Goal: Find specific page/section: Find specific page/section

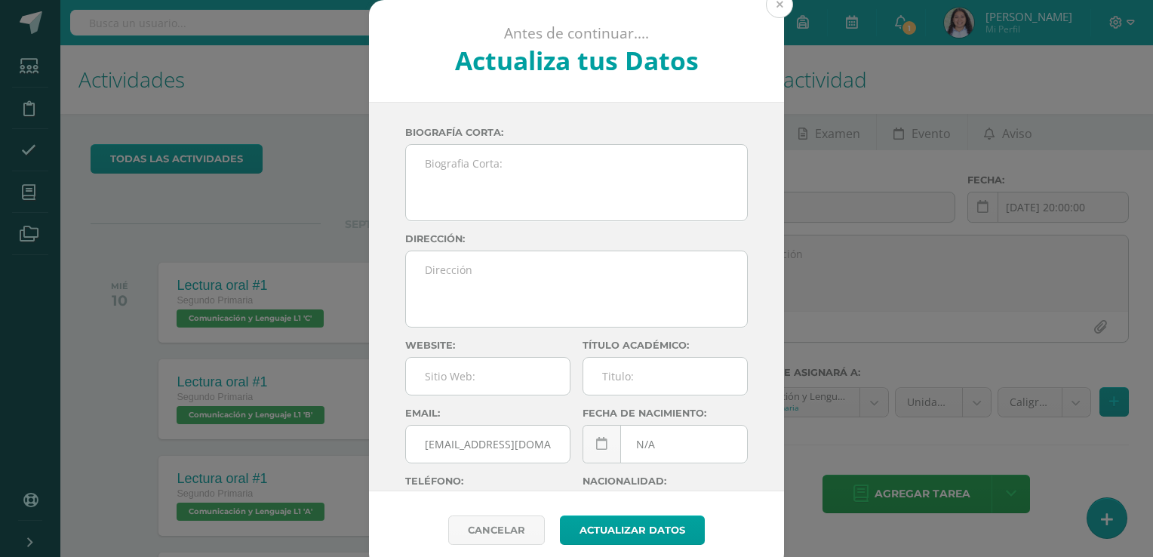
click at [783, 10] on button at bounding box center [779, 4] width 27 height 27
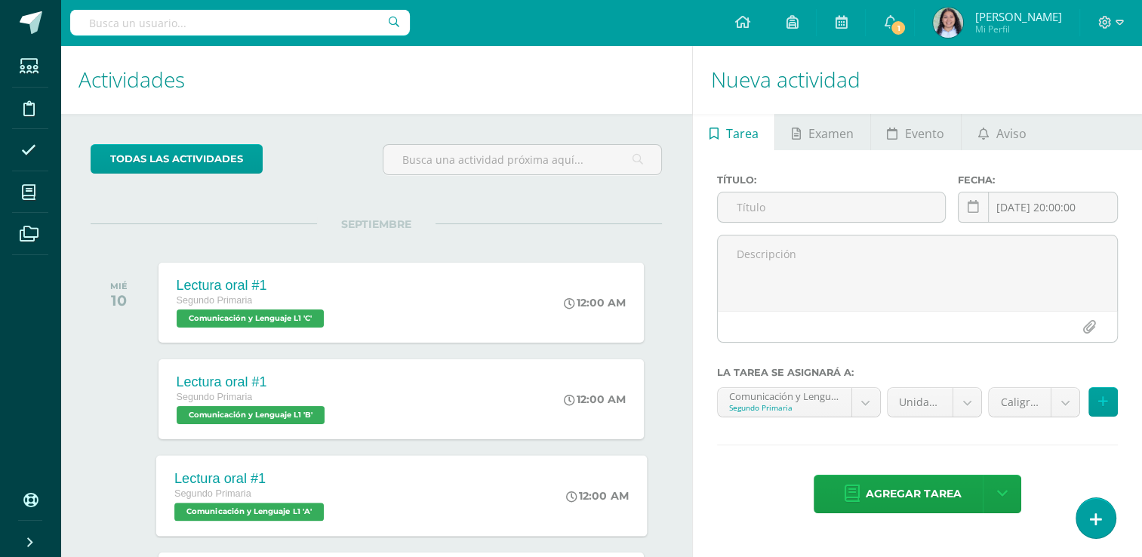
click at [258, 519] on span "Comunicación y Lenguaje L1 'A'" at bounding box center [248, 512] width 149 height 18
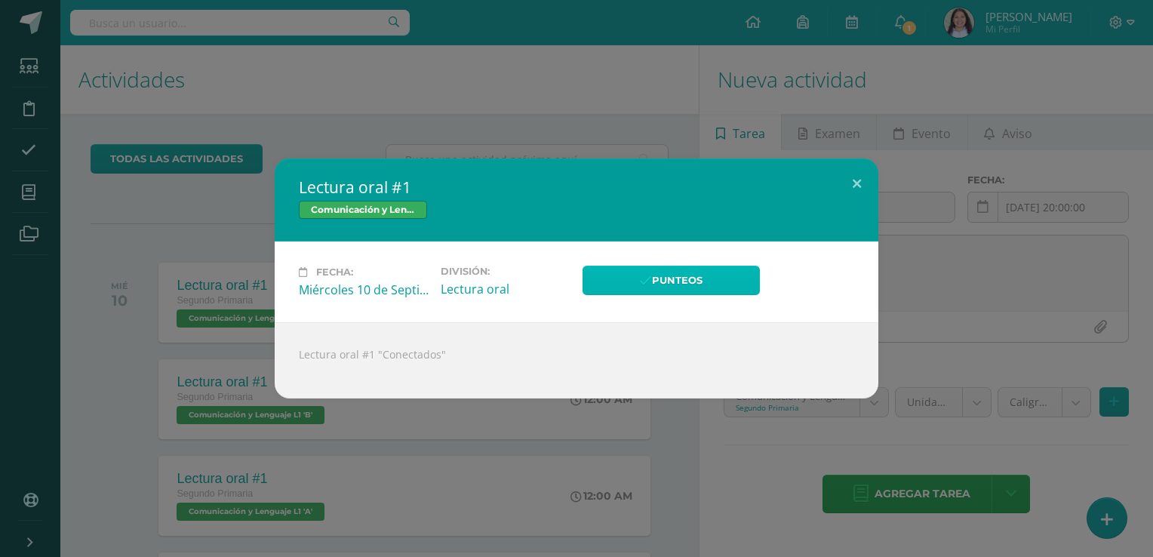
click at [642, 287] on icon at bounding box center [645, 281] width 13 height 13
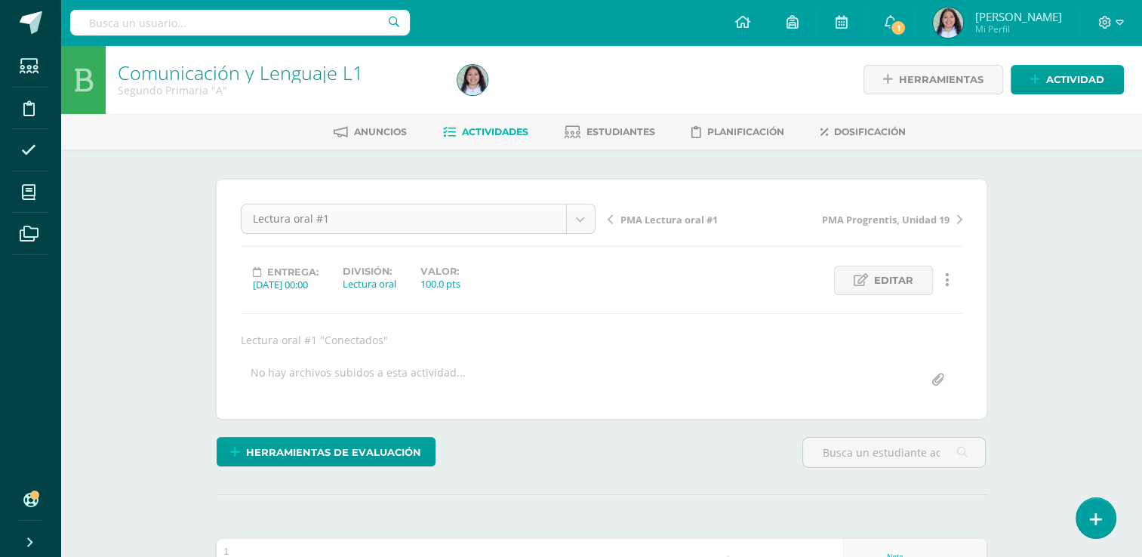
scroll to position [402, 0]
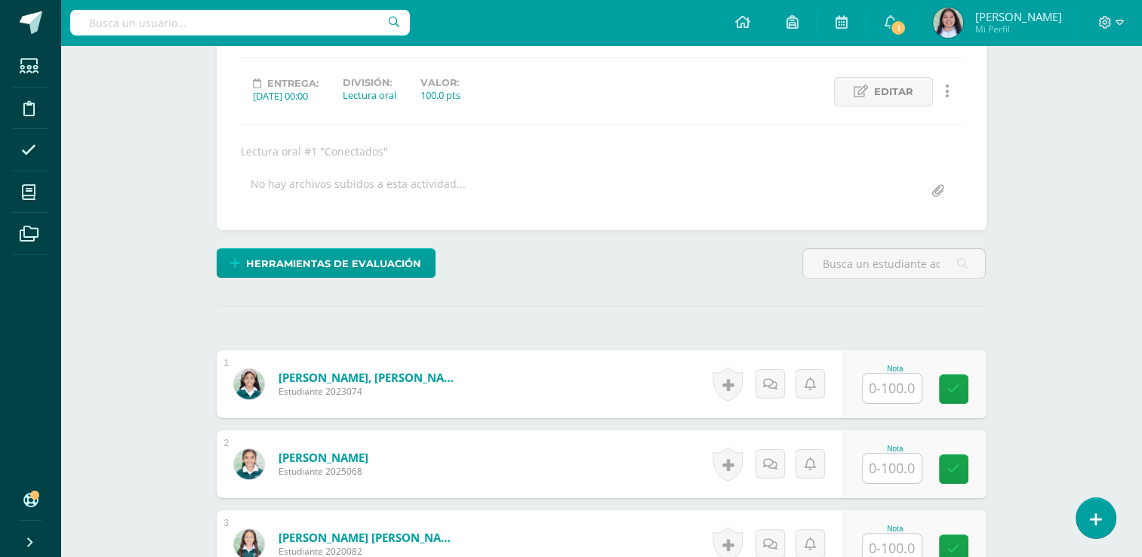
scroll to position [192, 0]
